Goal: Task Accomplishment & Management: Manage account settings

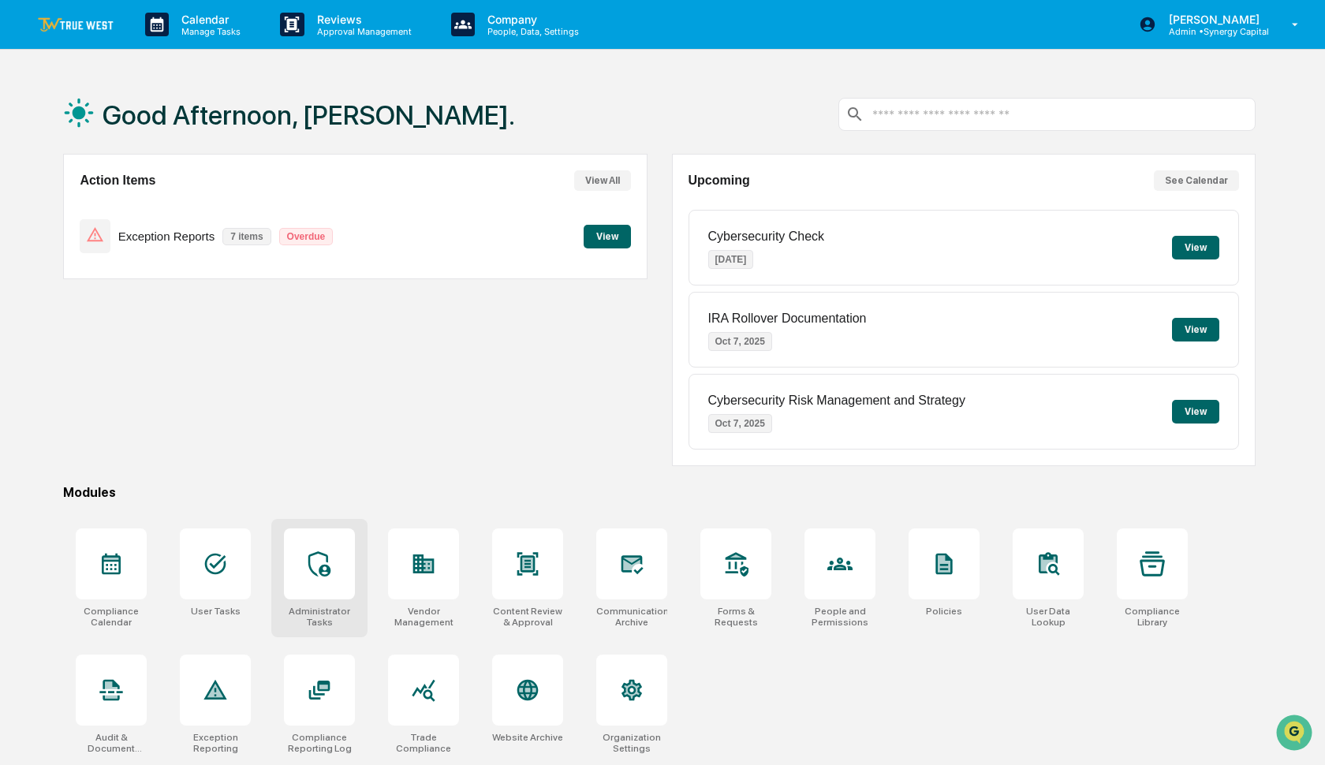
click at [328, 566] on icon at bounding box center [319, 563] width 22 height 25
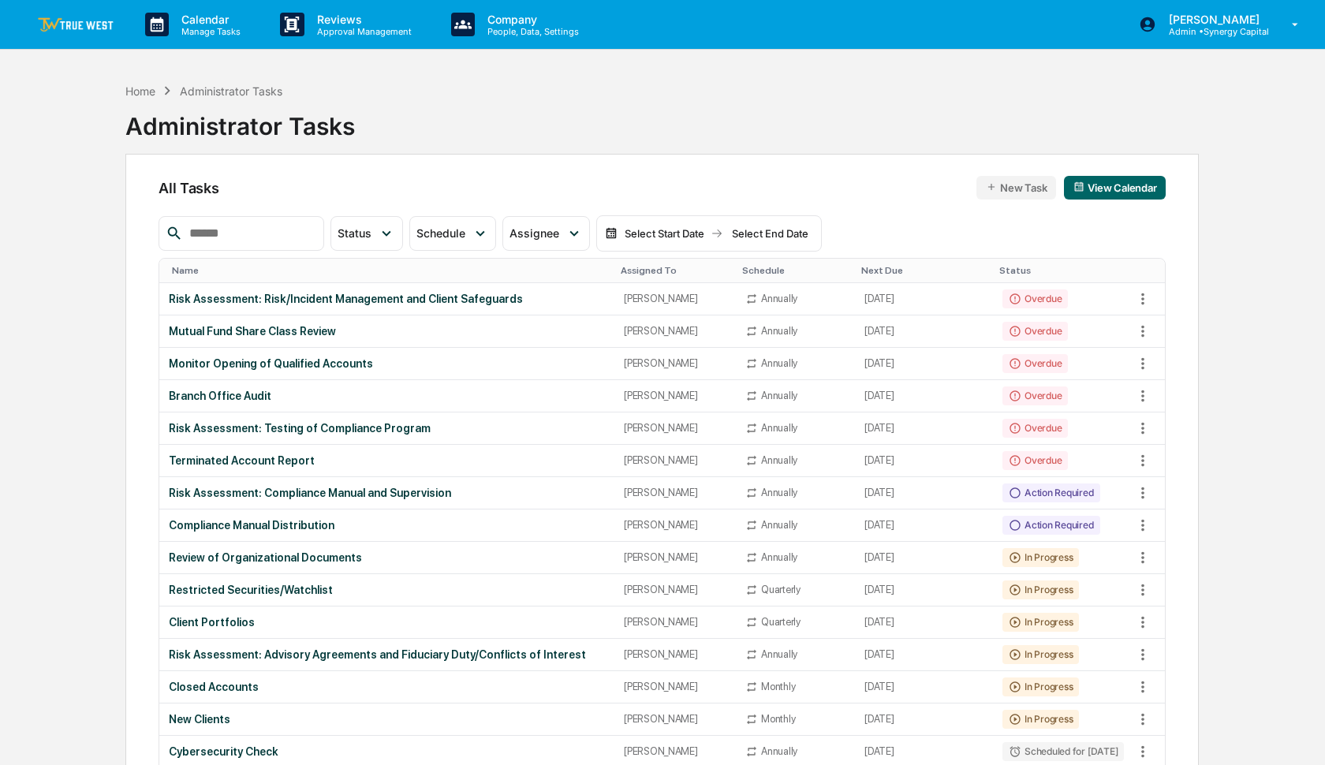
click at [295, 233] on input "text" at bounding box center [250, 233] width 134 height 21
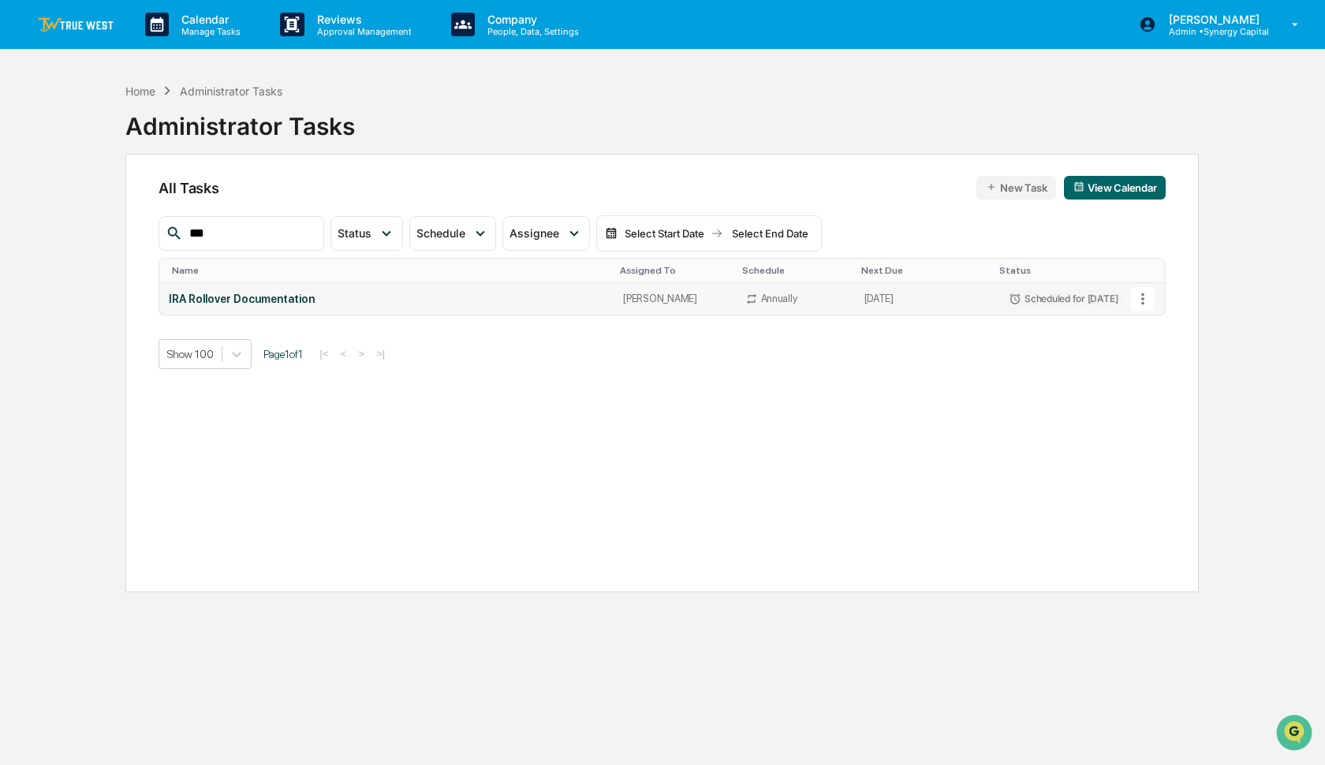
type input "***"
click at [1138, 297] on icon at bounding box center [1142, 298] width 17 height 17
click at [1154, 383] on img at bounding box center [1151, 385] width 13 height 13
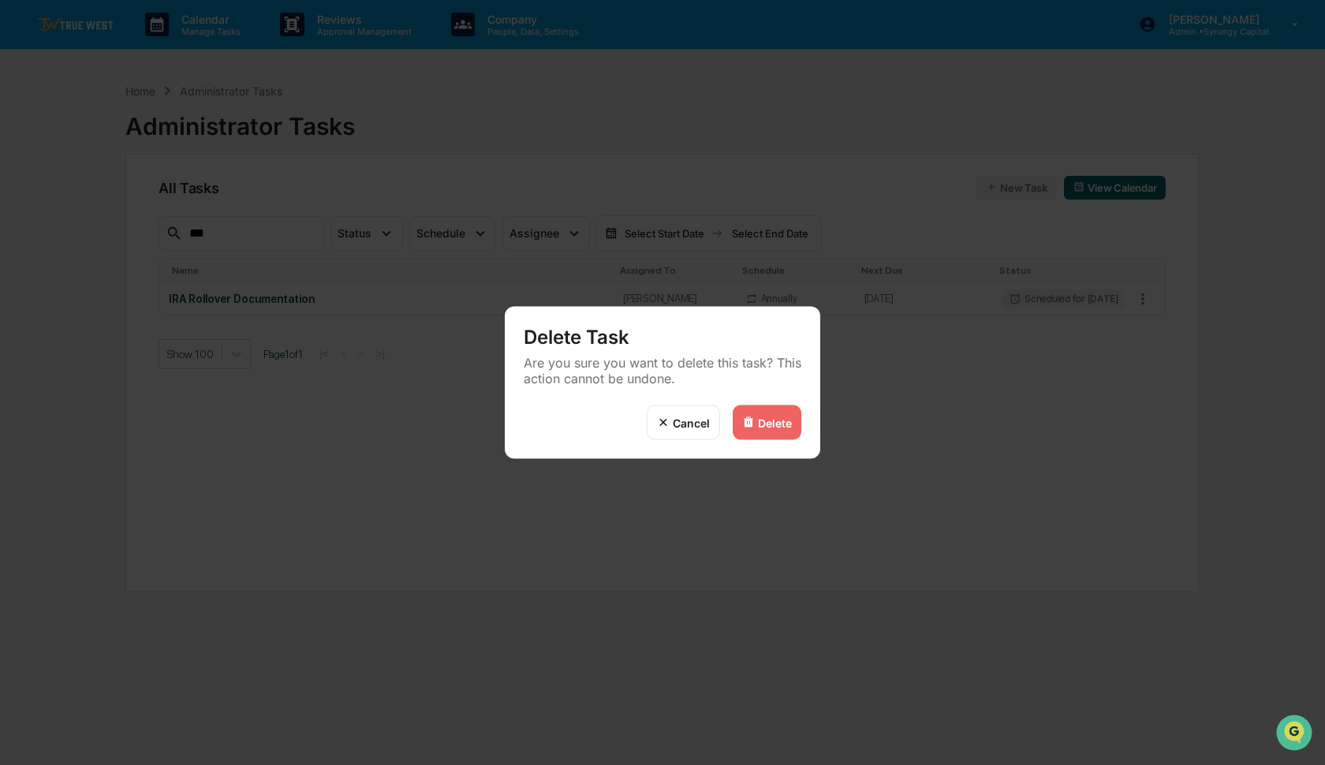
click at [744, 427] on img at bounding box center [748, 422] width 13 height 13
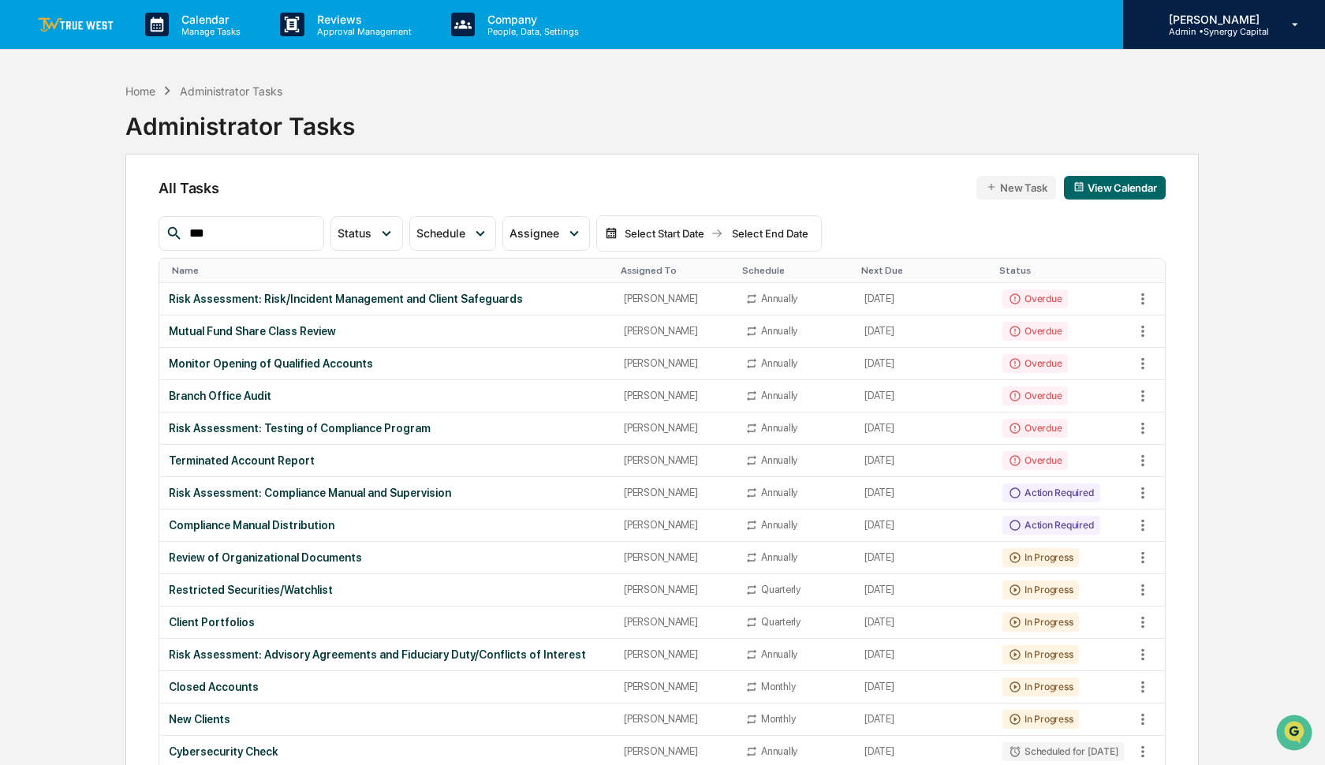
click at [1214, 39] on div "[PERSON_NAME] Admin • Synergy Capital" at bounding box center [1224, 24] width 202 height 49
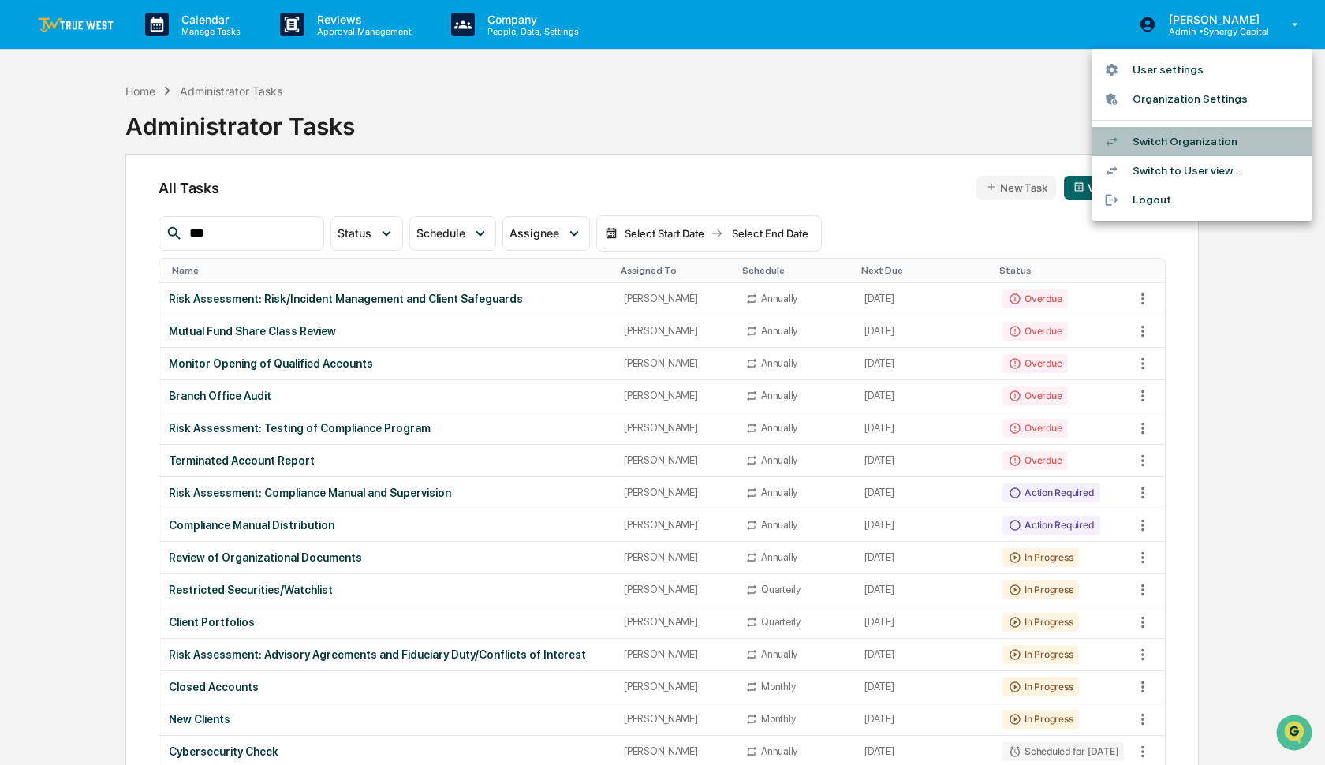
click at [1187, 135] on li "Switch Organization" at bounding box center [1202, 141] width 221 height 29
